Goal: Task Accomplishment & Management: Use online tool/utility

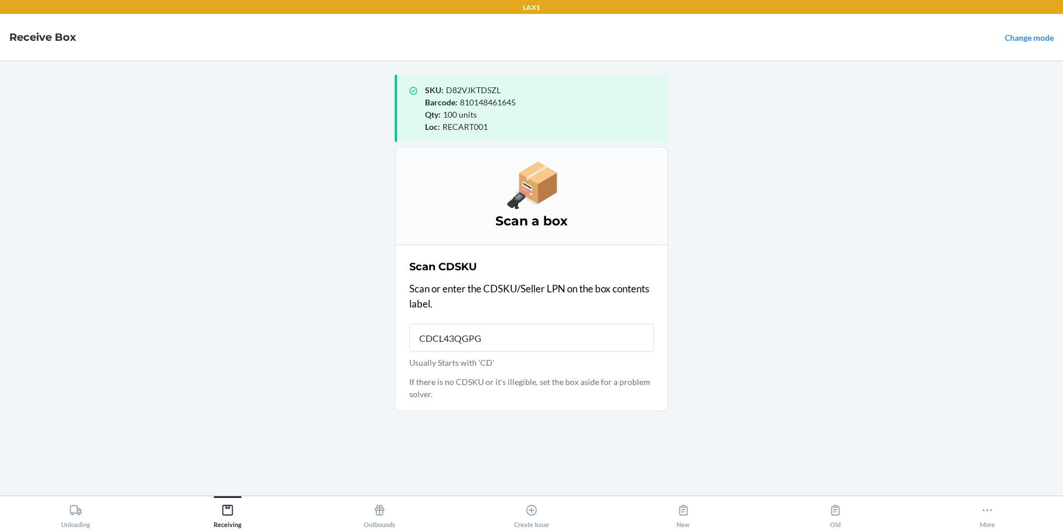
type input "CDCL43QGPGJ"
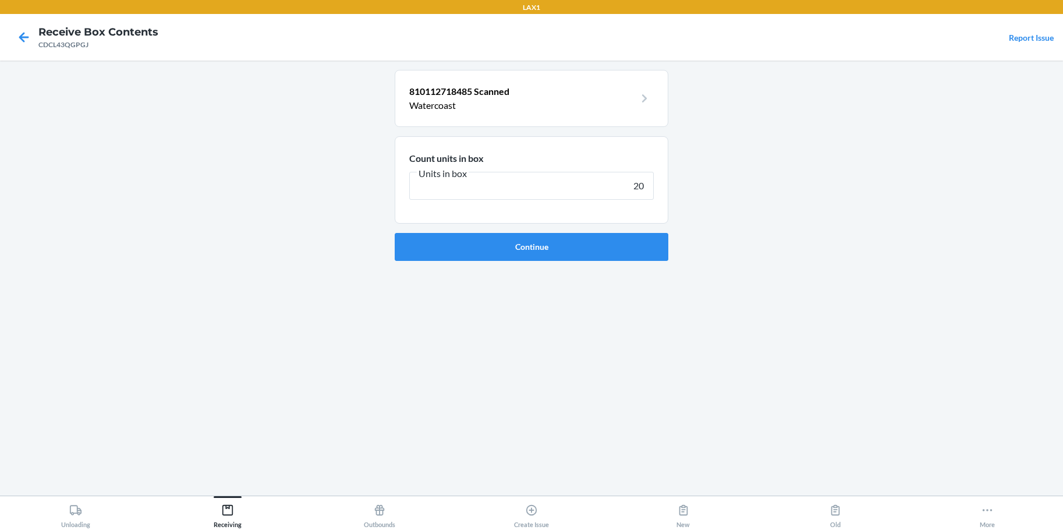
type input "200"
click button "Continue" at bounding box center [532, 247] width 274 height 28
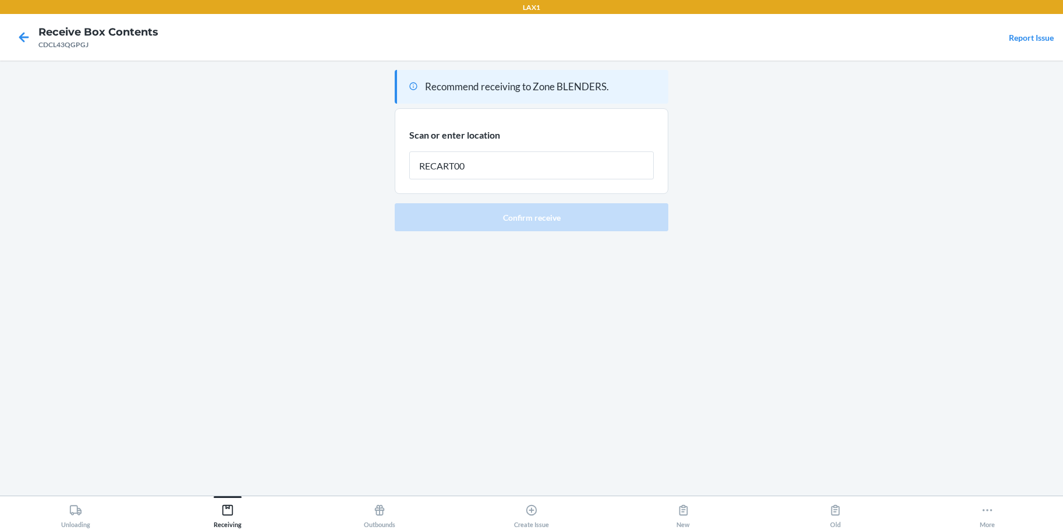
type input "RECART001"
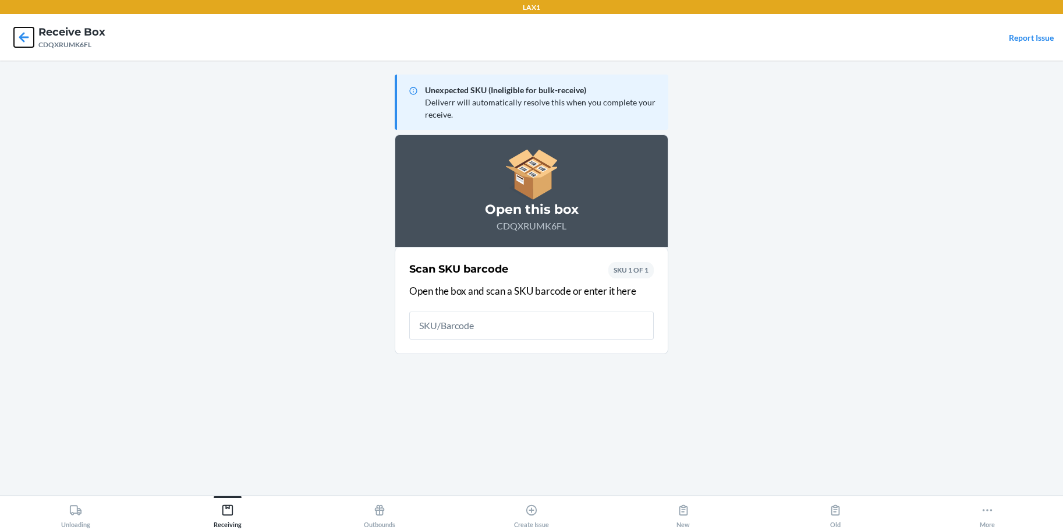
click at [20, 34] on icon at bounding box center [24, 37] width 20 height 20
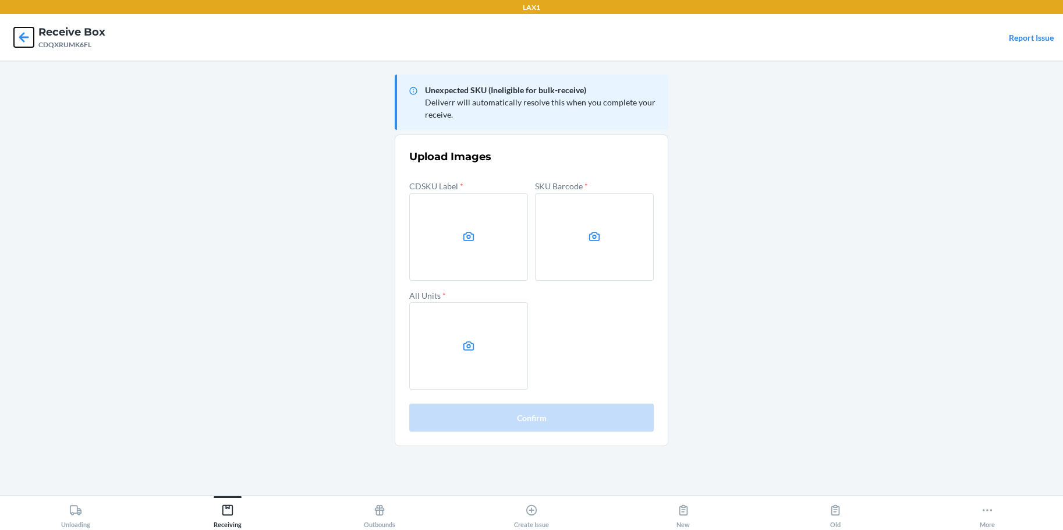
click at [25, 38] on icon at bounding box center [24, 37] width 20 height 20
